Goal: Task Accomplishment & Management: Manage account settings

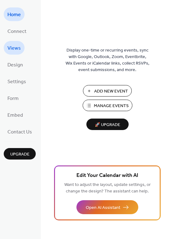
click at [19, 52] on span "Views" at bounding box center [13, 48] width 13 height 10
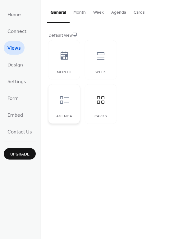
click at [68, 100] on icon at bounding box center [64, 100] width 10 height 10
click at [99, 57] on icon at bounding box center [100, 55] width 7 height 7
click at [64, 110] on div "Agenda" at bounding box center [63, 103] width 31 height 39
click at [93, 104] on div at bounding box center [100, 100] width 19 height 19
click at [106, 103] on div at bounding box center [100, 100] width 19 height 19
